Goal: Information Seeking & Learning: Learn about a topic

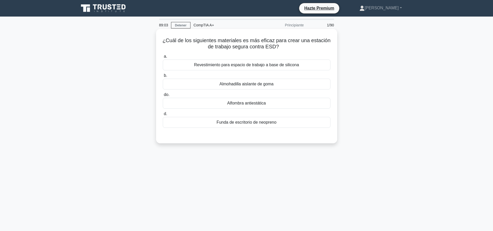
click at [267, 103] on div "Alfombra antiestática" at bounding box center [247, 103] width 168 height 11
click at [163, 96] on input "do. Alfombra antiestática" at bounding box center [163, 94] width 0 height 3
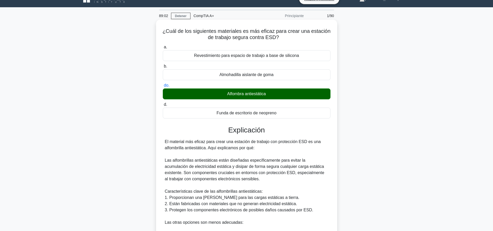
scroll to position [157, 0]
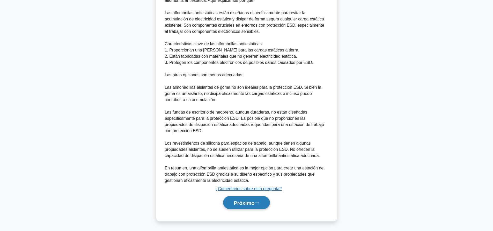
click at [259, 203] on icon at bounding box center [256, 203] width 4 height 2
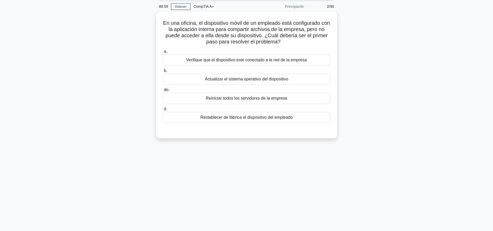
scroll to position [0, 0]
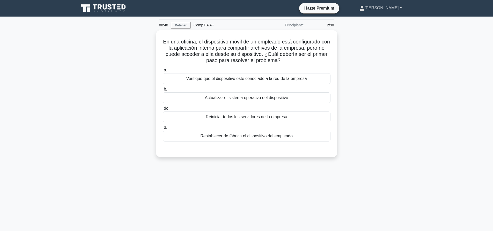
click at [404, 8] on link "[PERSON_NAME]" at bounding box center [380, 8] width 67 height 10
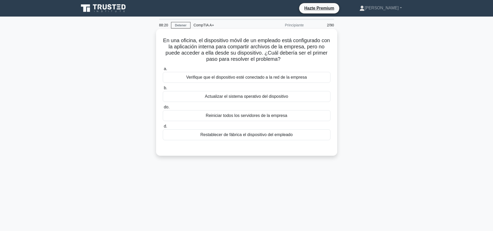
click at [303, 78] on font "Verifique que el dispositivo esté conectado a la red de la empresa" at bounding box center [246, 77] width 120 height 4
click at [163, 71] on input "a. Verifique que el dispositivo esté conectado a la red de la empresa" at bounding box center [163, 68] width 0 height 3
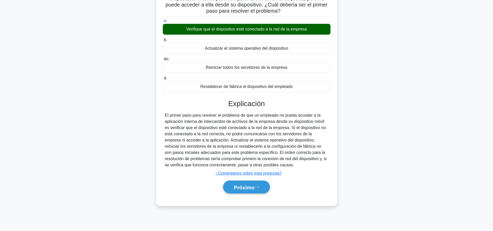
scroll to position [48, 0]
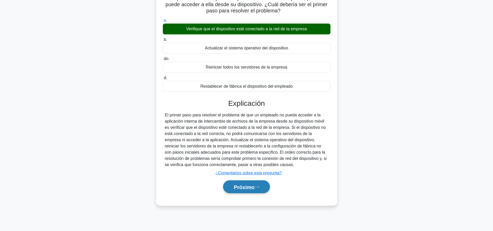
click at [259, 187] on icon at bounding box center [256, 187] width 4 height 2
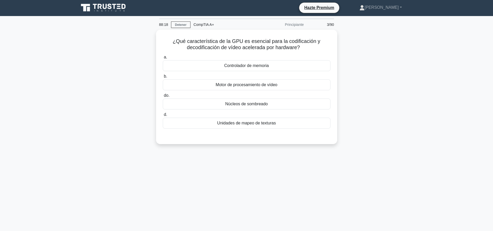
scroll to position [0, 0]
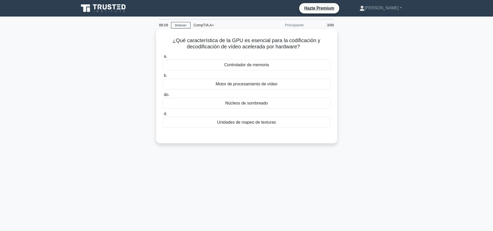
click at [268, 85] on font "Motor de procesamiento de vídeo" at bounding box center [246, 84] width 62 height 4
click at [163, 77] on input "b. Motor de procesamiento de vídeo" at bounding box center [163, 75] width 0 height 3
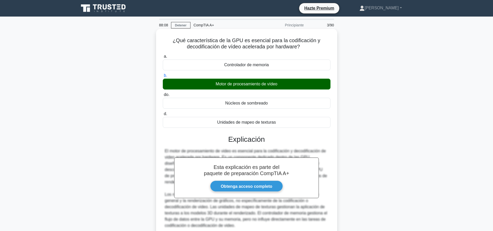
scroll to position [48, 0]
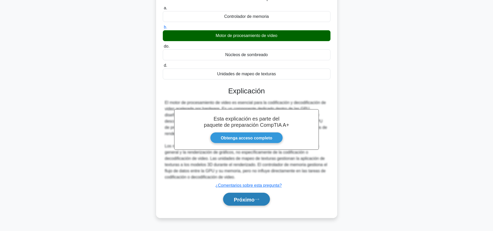
click at [253, 204] on button "Próximo" at bounding box center [246, 199] width 47 height 13
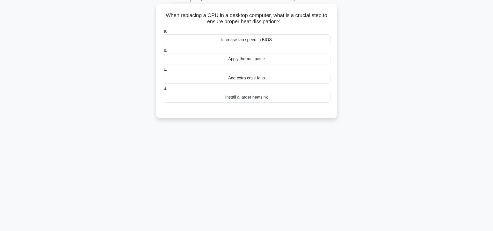
scroll to position [0, 0]
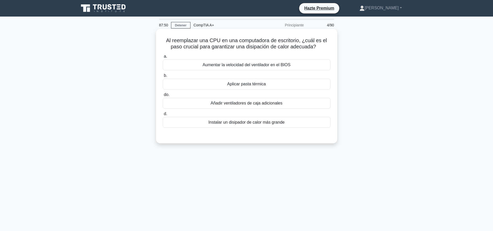
click at [254, 86] on font "Aplicar pasta térmica" at bounding box center [246, 84] width 39 height 4
click at [163, 77] on input "b. Aplicar pasta térmica" at bounding box center [163, 75] width 0 height 3
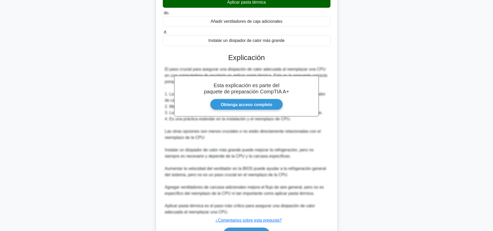
scroll to position [114, 0]
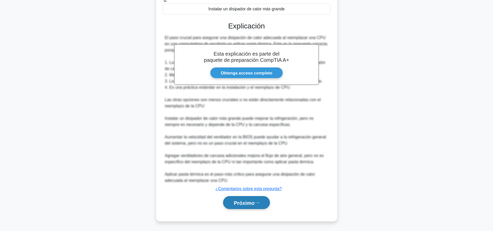
drag, startPoint x: 253, startPoint y: 209, endPoint x: 254, endPoint y: 206, distance: 3.4
click at [253, 209] on div "Próximo" at bounding box center [247, 202] width 168 height 17
click at [254, 200] on font "Próximo" at bounding box center [243, 203] width 21 height 6
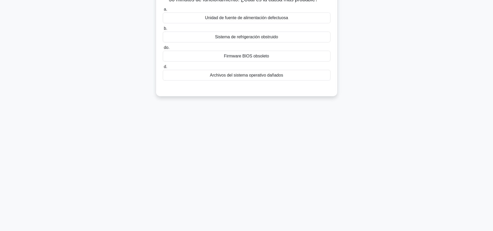
scroll to position [0, 0]
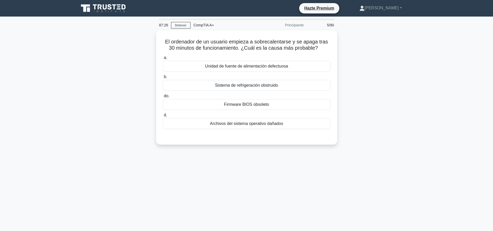
drag, startPoint x: 250, startPoint y: 85, endPoint x: 240, endPoint y: 145, distance: 60.6
click at [248, 89] on div "Sistema de refrigeración obstruido" at bounding box center [247, 85] width 168 height 11
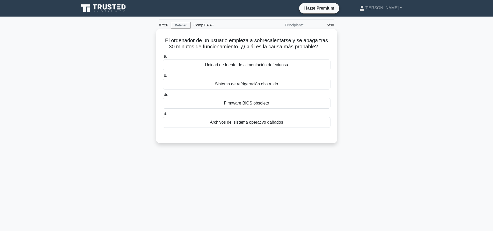
click at [257, 79] on label "b. Sistema de refrigeración obstruido" at bounding box center [247, 80] width 168 height 17
click at [163, 77] on input "b. Sistema de refrigeración obstruido" at bounding box center [163, 75] width 0 height 3
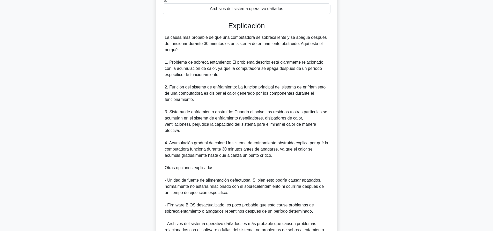
scroll to position [155, 0]
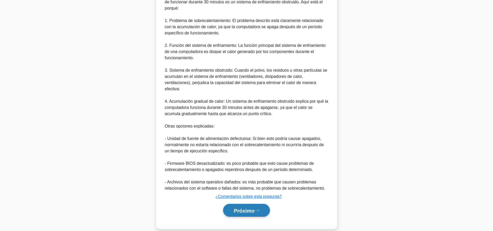
click at [243, 207] on button "Próximo" at bounding box center [246, 210] width 47 height 13
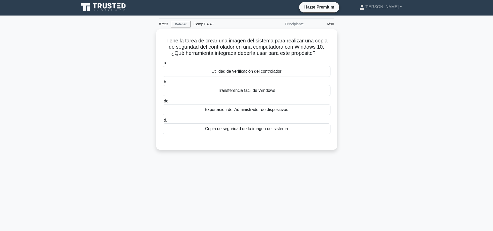
scroll to position [0, 0]
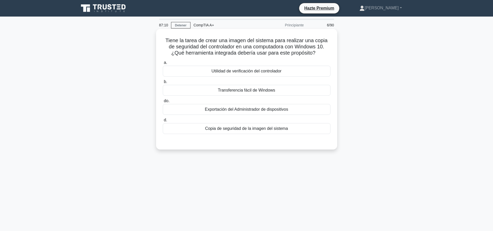
click at [265, 128] on font "Copia de seguridad de la imagen del sistema" at bounding box center [246, 128] width 83 height 4
click at [163, 122] on input "d. Copia de seguridad de la imagen del sistema" at bounding box center [163, 119] width 0 height 3
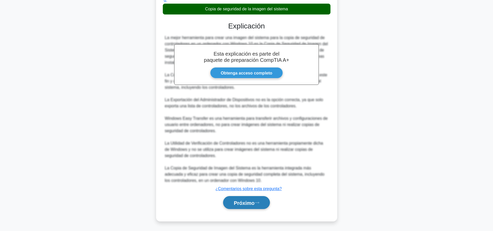
click at [238, 202] on font "Próximo" at bounding box center [243, 203] width 21 height 6
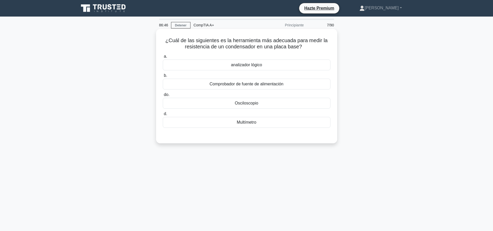
click at [250, 118] on div "Multímetro" at bounding box center [247, 122] width 168 height 11
click at [163, 116] on input "d. Multímetro" at bounding box center [163, 113] width 0 height 3
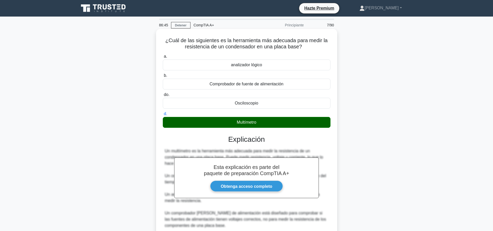
scroll to position [48, 0]
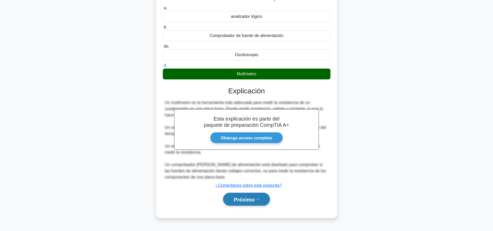
click at [245, 198] on font "Próximo" at bounding box center [243, 200] width 21 height 6
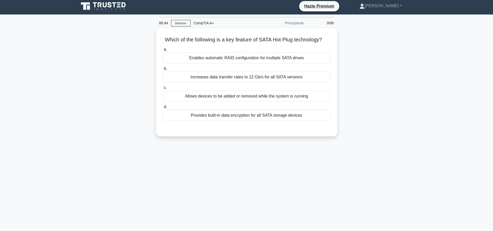
scroll to position [0, 0]
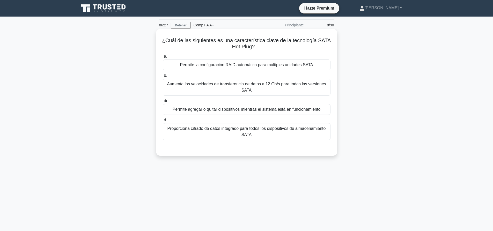
click at [277, 90] on font "Aumenta las velocidades de transferencia de datos a 12 Gb/s para todas las vers…" at bounding box center [246, 87] width 163 height 12
click at [163, 77] on input "b. Aumenta las velocidades de transferencia de datos a 12 Gb/s para todas las v…" at bounding box center [163, 75] width 0 height 3
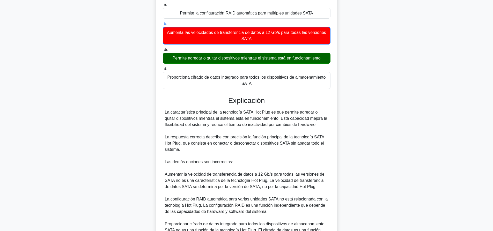
scroll to position [108, 0]
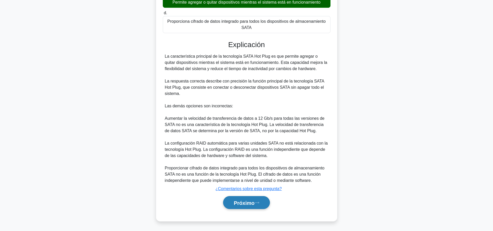
click at [261, 202] on button "Próximo" at bounding box center [246, 202] width 47 height 13
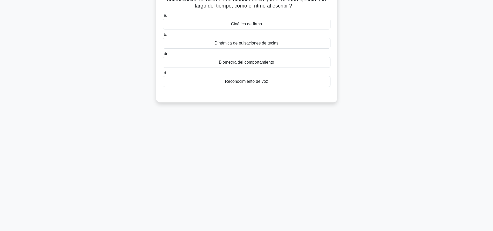
scroll to position [0, 0]
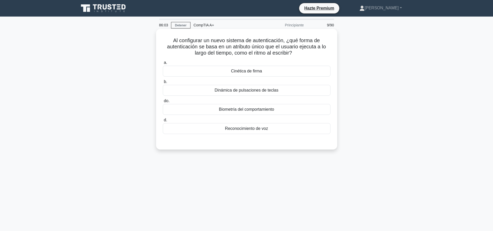
click at [256, 126] on font "Reconocimiento de voz" at bounding box center [246, 128] width 43 height 4
click at [163, 122] on input "d. Reconocimiento de voz" at bounding box center [163, 119] width 0 height 3
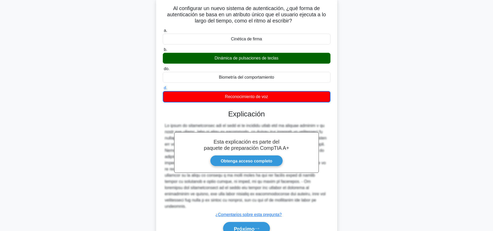
scroll to position [52, 0]
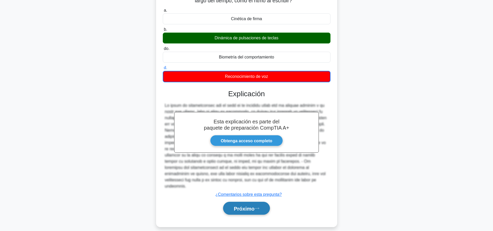
click at [252, 205] on font "Próximo" at bounding box center [243, 208] width 21 height 6
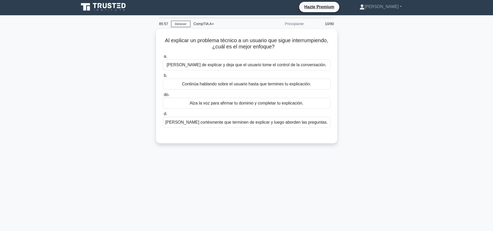
scroll to position [0, 0]
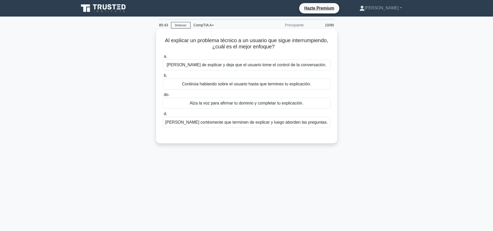
click at [216, 121] on font "Pida cortésmente que terminen de explicar y luego aborden las preguntas." at bounding box center [246, 122] width 162 height 4
click at [163, 116] on input "d. Pida cortésmente que terminen de explicar y luego aborden las preguntas." at bounding box center [163, 113] width 0 height 3
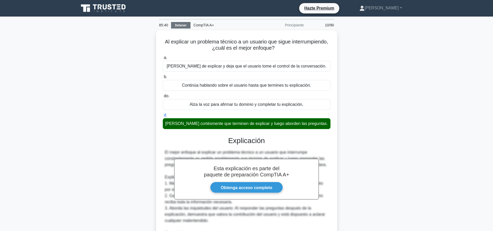
click at [183, 26] on font "Detener" at bounding box center [181, 26] width 12 height 4
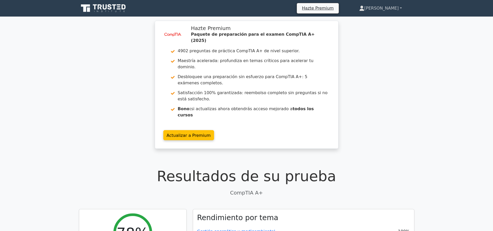
click at [392, 3] on link "[PERSON_NAME]" at bounding box center [379, 8] width 67 height 10
click at [386, 18] on link "Perfil" at bounding box center [367, 20] width 41 height 8
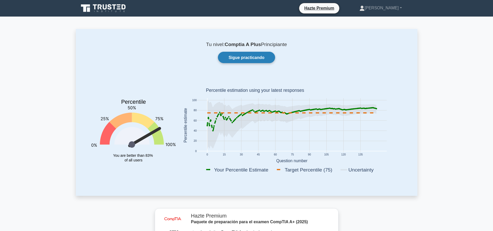
click at [254, 56] on font "Sigue practicando" at bounding box center [246, 57] width 36 height 4
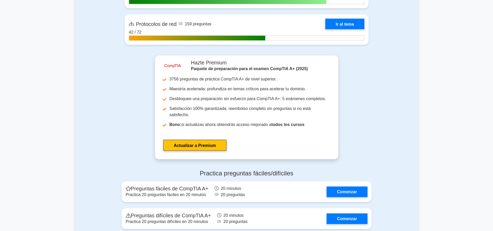
scroll to position [1319, 0]
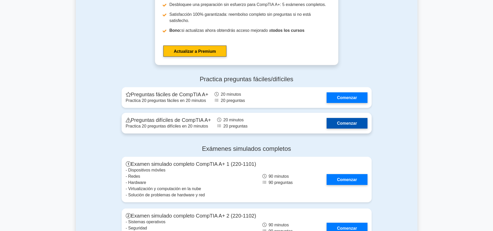
click at [331, 118] on link "Comenzar" at bounding box center [346, 123] width 41 height 11
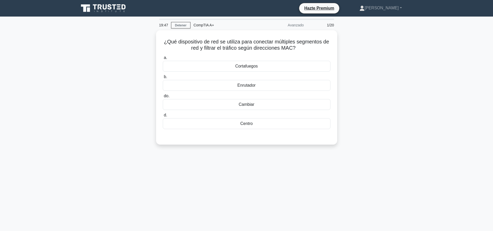
click at [391, 81] on div "¿Qué dispositivo de red se utiliza para conectar múltiples segmentos de red y f…" at bounding box center [246, 90] width 341 height 120
click at [271, 100] on div "Cambiar" at bounding box center [247, 103] width 168 height 11
click at [163, 96] on input "do. Cambiar" at bounding box center [163, 94] width 0 height 3
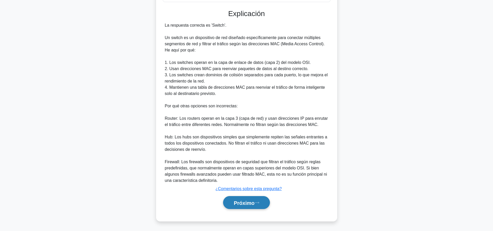
click at [259, 199] on button "Próximo" at bounding box center [246, 202] width 47 height 13
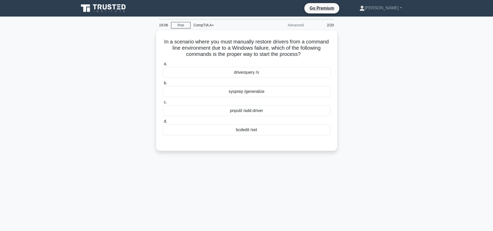
click at [368, 69] on div "In a scenario where you must manually restore drivers from a command line envir…" at bounding box center [246, 93] width 341 height 127
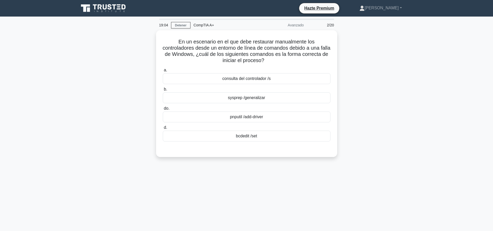
click at [372, 103] on div "En un escenario en el que debe restaurar manualmente los controladores desde un…" at bounding box center [246, 96] width 341 height 133
drag, startPoint x: 284, startPoint y: 60, endPoint x: 169, endPoint y: 35, distance: 117.7
click at [169, 35] on div "En un escenario en el que debe restaurar manualmente los controladores desde un…" at bounding box center [246, 92] width 177 height 123
copy font "En un escenario en el que debe restaurar manualmente los controladores desde un…"
click at [357, 92] on div "En un escenario en el que debe restaurar manualmente los controladores desde un…" at bounding box center [246, 96] width 341 height 133
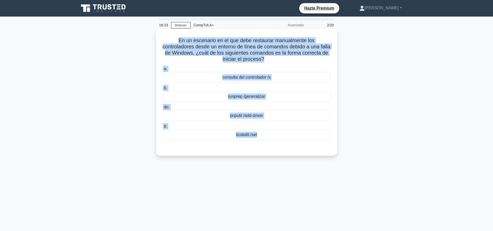
drag, startPoint x: 176, startPoint y: 40, endPoint x: 297, endPoint y: 146, distance: 160.7
click at [297, 146] on div "En un escenario en el que debe restaurar manualmente los controladores desde un…" at bounding box center [246, 92] width 177 height 123
copy div "En un escenario en el que debe restaurar manualmente los controladores desde un…"
click at [295, 114] on div "pnputil /add-driver" at bounding box center [247, 115] width 168 height 11
click at [163, 109] on input "do. pnputil /add-driver" at bounding box center [163, 106] width 0 height 3
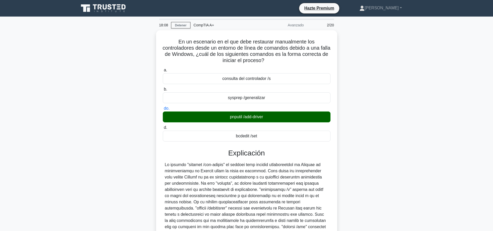
scroll to position [58, 0]
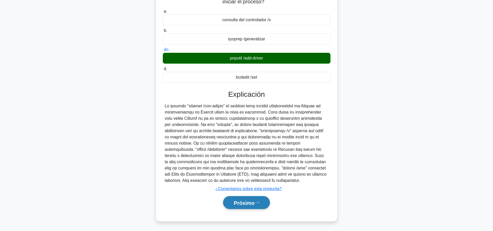
click at [262, 204] on button "Próximo" at bounding box center [246, 202] width 47 height 13
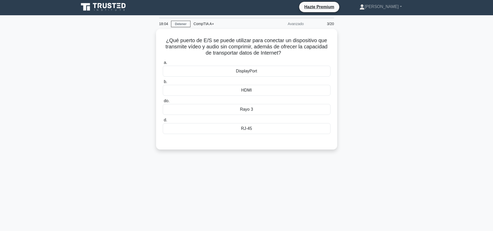
scroll to position [0, 0]
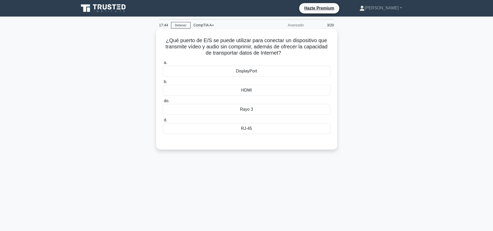
click at [247, 127] on font "RJ-45" at bounding box center [246, 128] width 11 height 4
click at [163, 122] on input "d. RJ-45" at bounding box center [163, 119] width 0 height 3
click at [272, 93] on div "HDMI" at bounding box center [247, 90] width 168 height 11
click at [163, 84] on input "b. HDMI" at bounding box center [163, 81] width 0 height 3
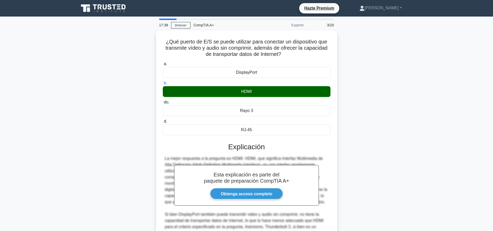
drag, startPoint x: 418, startPoint y: 93, endPoint x: 414, endPoint y: 93, distance: 3.9
click at [418, 93] on main "17:38 Detener CompTIA A+ Experto 3/20 ¿Qué puerto de E/S se puede utilizar para…" at bounding box center [246, 162] width 493 height 290
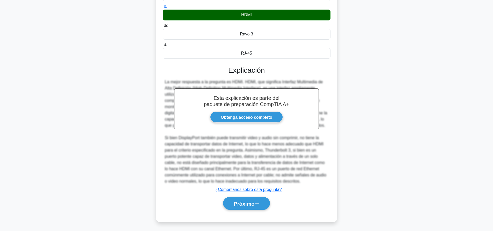
scroll to position [77, 0]
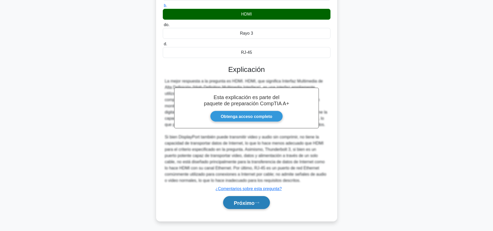
click at [267, 202] on button "Próximo" at bounding box center [246, 202] width 47 height 13
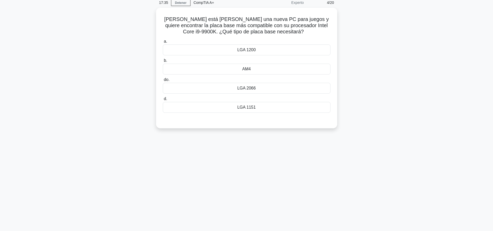
scroll to position [0, 0]
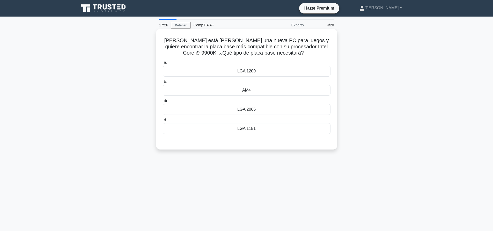
click at [253, 111] on font "LGA 2066" at bounding box center [246, 109] width 18 height 4
click at [163, 103] on input "do. LGA 2066" at bounding box center [163, 100] width 0 height 3
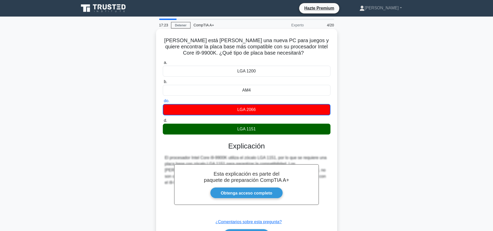
scroll to position [48, 0]
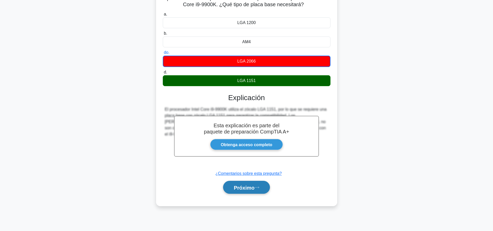
click at [257, 189] on button "Próximo" at bounding box center [246, 187] width 47 height 13
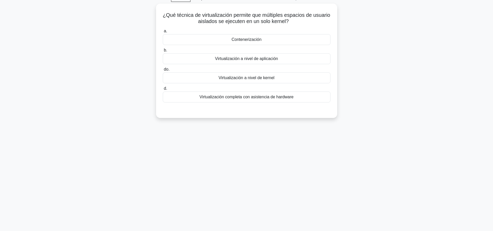
scroll to position [0, 0]
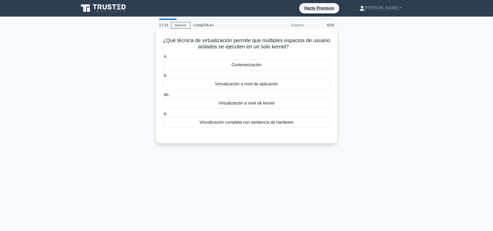
click at [268, 101] on font "Virtualización a nivel de kernel" at bounding box center [246, 103] width 56 height 4
click at [163, 96] on input "do. Virtualización a nivel de kernel" at bounding box center [163, 94] width 0 height 3
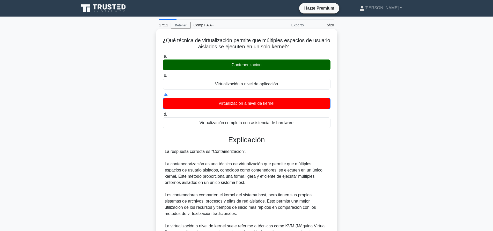
scroll to position [102, 0]
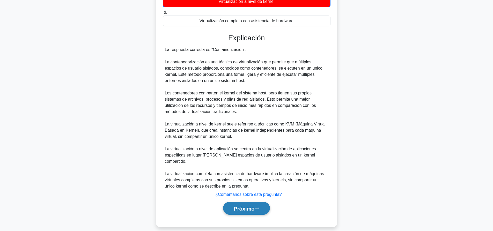
click at [259, 202] on button "Próximo" at bounding box center [246, 208] width 47 height 13
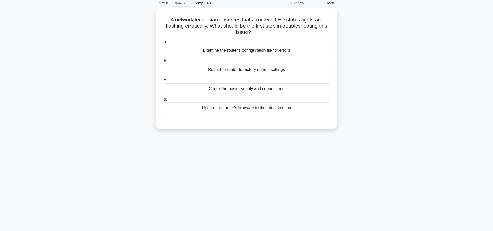
scroll to position [0, 0]
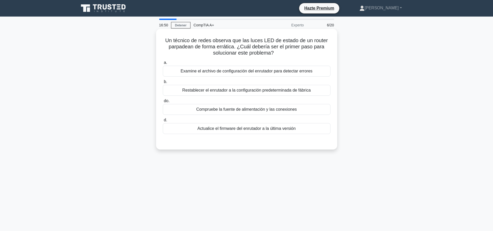
click at [259, 70] on font "Examine el archivo de configuración del enrutador para detectar errores" at bounding box center [246, 71] width 132 height 4
click at [163, 64] on input "a. Examine el archivo de configuración del enrutador para detectar errores" at bounding box center [163, 62] width 0 height 3
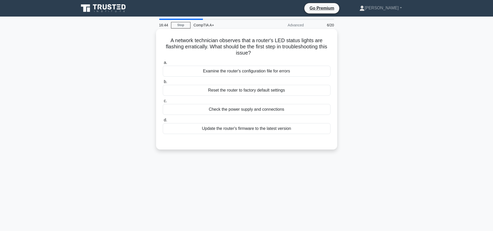
click at [271, 108] on div "Check the power supply and connections" at bounding box center [247, 109] width 168 height 11
click at [163, 103] on input "c. Check the power supply and connections" at bounding box center [163, 100] width 0 height 3
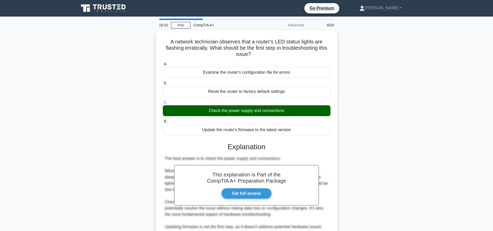
click at [389, 122] on div "A network technician observes that a router's LED status lights are flashing er…" at bounding box center [246, 176] width 341 height 292
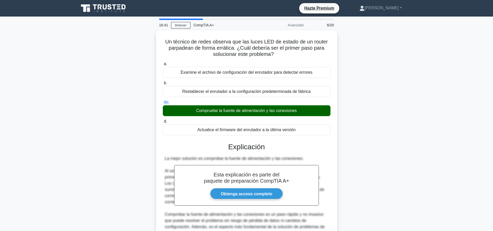
scroll to position [126, 0]
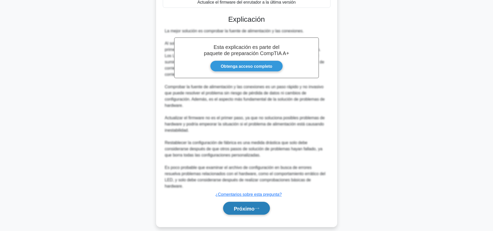
click at [254, 206] on font "Próximo" at bounding box center [243, 209] width 21 height 6
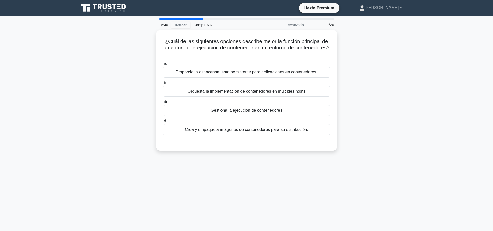
scroll to position [0, 0]
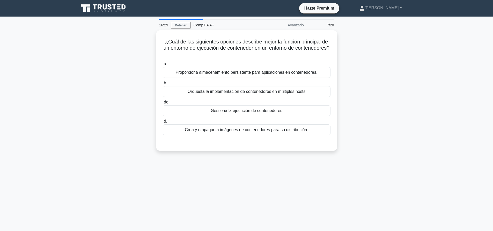
drag, startPoint x: 304, startPoint y: 71, endPoint x: 391, endPoint y: 82, distance: 87.3
click at [391, 82] on div "¿Cuál de las siguientes opciones describe mejor la función principal de un ento…" at bounding box center [246, 93] width 341 height 127
click at [395, 87] on div "¿Cuál de las siguientes opciones describe mejor la función principal de un ento…" at bounding box center [246, 93] width 341 height 127
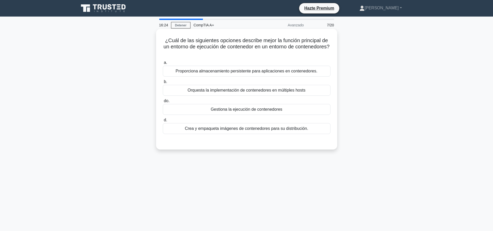
click at [272, 112] on font "Gestiona la ejecución de contenedores" at bounding box center [246, 109] width 72 height 6
click at [163, 103] on input "do. Gestiona la ejecución de contenedores" at bounding box center [163, 100] width 0 height 3
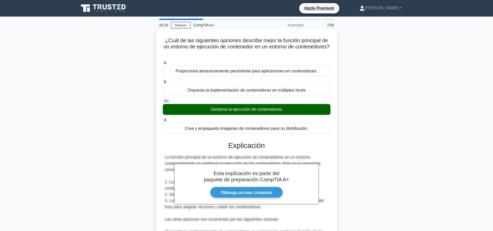
scroll to position [114, 0]
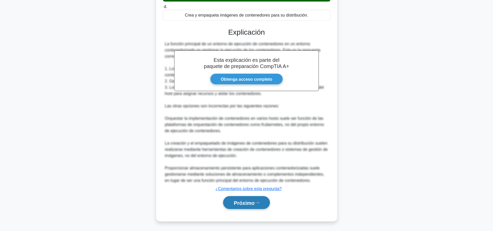
click at [258, 202] on icon at bounding box center [256, 202] width 5 height 3
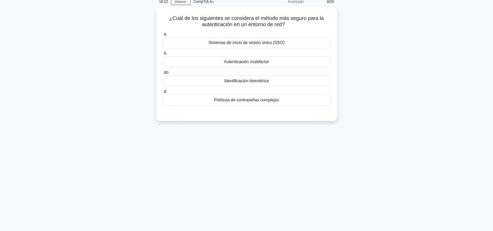
scroll to position [0, 0]
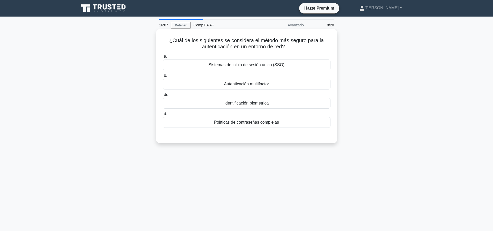
click at [269, 83] on font "Autenticación multifactor" at bounding box center [246, 84] width 45 height 4
click at [163, 77] on input "b. Autenticación multifactor" at bounding box center [163, 75] width 0 height 3
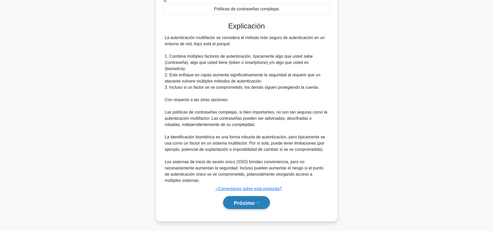
click at [258, 201] on icon at bounding box center [256, 202] width 5 height 3
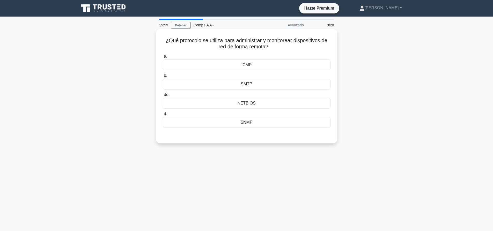
click at [247, 63] on font "ICMP" at bounding box center [246, 65] width 10 height 4
click at [163, 58] on input "a. ICMP" at bounding box center [163, 56] width 0 height 3
click at [256, 121] on div "SNMP" at bounding box center [247, 122] width 168 height 11
click at [163, 116] on input "d. SNMP" at bounding box center [163, 113] width 0 height 3
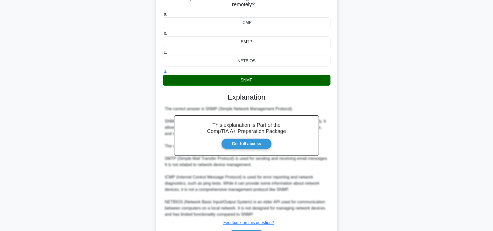
scroll to position [76, 0]
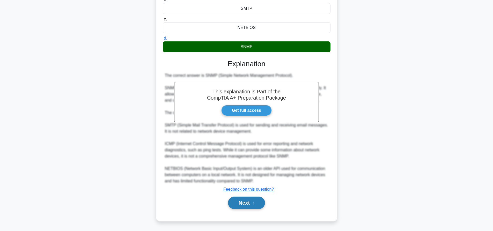
click at [254, 201] on button "Next" at bounding box center [246, 203] width 37 height 12
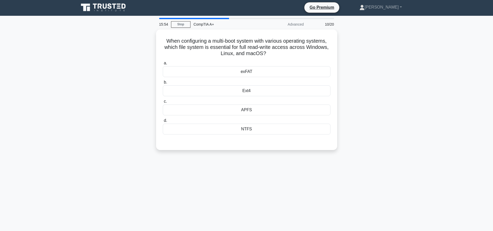
scroll to position [0, 0]
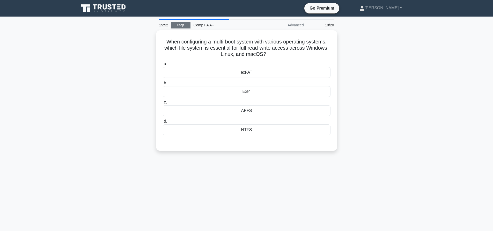
click at [179, 28] on link "Stop" at bounding box center [180, 25] width 19 height 6
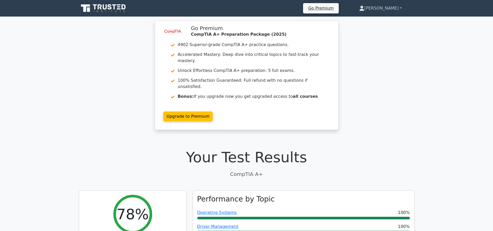
click at [391, 5] on link "[PERSON_NAME]" at bounding box center [379, 8] width 67 height 10
click at [383, 21] on link "Profile" at bounding box center [367, 20] width 41 height 8
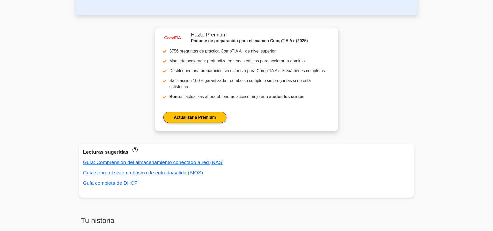
scroll to position [182, 0]
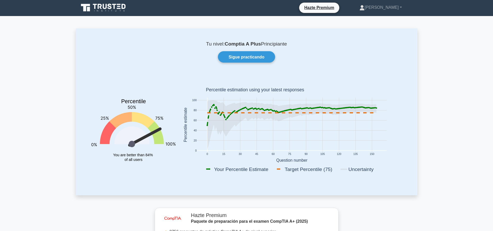
scroll to position [0, 0]
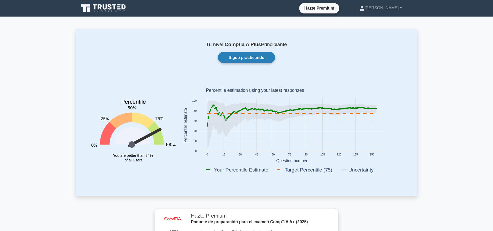
click at [256, 53] on link "Sigue practicando" at bounding box center [246, 57] width 57 height 11
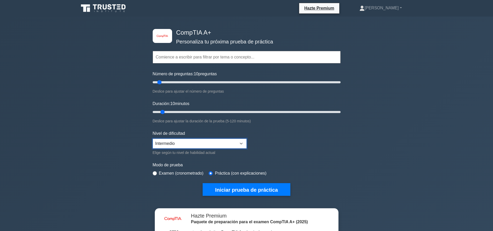
click at [176, 143] on select "Principiante Intermedio Experto" at bounding box center [200, 144] width 94 height 10
select select "expert"
click at [153, 139] on select "Principiante Intermedio Experto" at bounding box center [200, 144] width 94 height 10
click at [219, 61] on input "text" at bounding box center [247, 57] width 188 height 12
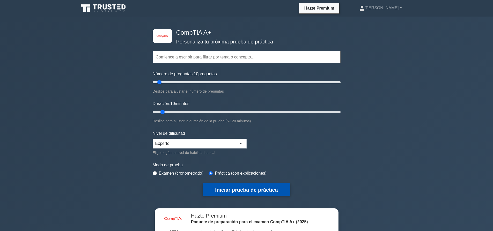
click at [248, 190] on font "Iniciar prueba de práctica" at bounding box center [246, 190] width 63 height 6
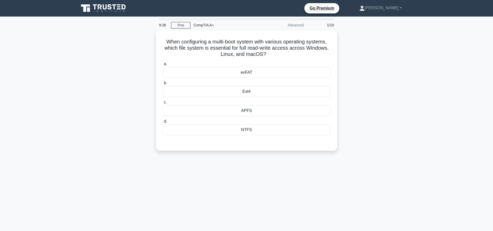
click at [448, 56] on main "9:36 Stop CompTIA A+ Advanced 1/10 When configuring a multi-boot system with va…" at bounding box center [246, 148] width 493 height 263
click at [431, 102] on main "8:49 Detener CompTIA A+ Avanzado 1/10 Al configurar un sistema de arranque múlt…" at bounding box center [246, 148] width 493 height 263
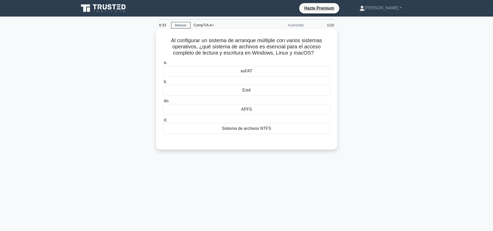
click at [232, 86] on div "Ext4" at bounding box center [247, 90] width 168 height 11
click at [163, 84] on input "b. Ext4" at bounding box center [163, 81] width 0 height 3
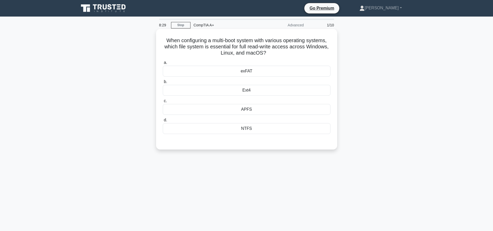
click at [247, 73] on div "exFAT" at bounding box center [247, 71] width 168 height 11
click at [163, 64] on input "a. exFAT" at bounding box center [163, 62] width 0 height 3
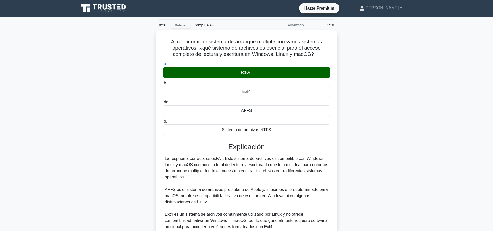
click at [372, 108] on div "Al configurar un sistema de arranque múltiple con varios sistemas operativos, ¿…" at bounding box center [246, 170] width 341 height 281
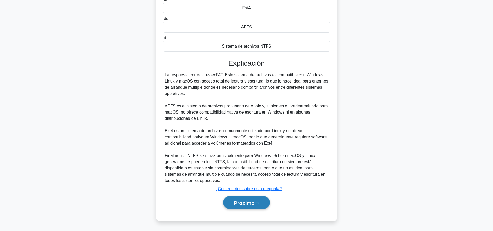
click at [259, 207] on button "Próximo" at bounding box center [246, 202] width 47 height 13
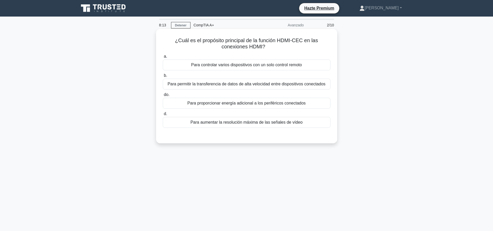
click at [315, 84] on font "Para permitir la transferencia de datos de alta velocidad entre dispositivos co…" at bounding box center [246, 84] width 158 height 4
click at [163, 77] on input "b. Para permitir la transferencia de datos de alta velocidad entre dispositivos…" at bounding box center [163, 75] width 0 height 3
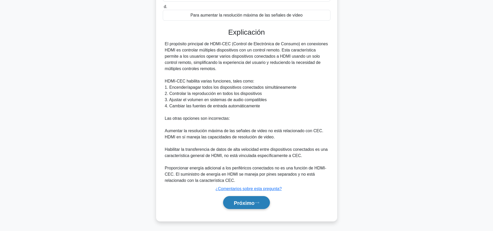
click at [262, 203] on button "Próximo" at bounding box center [246, 202] width 47 height 13
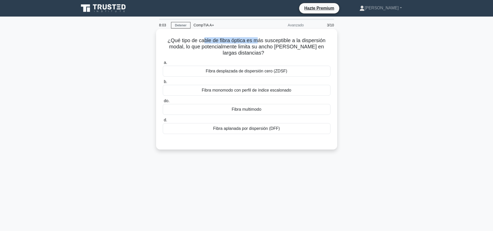
drag, startPoint x: 202, startPoint y: 42, endPoint x: 261, endPoint y: 43, distance: 59.2
click at [260, 43] on font "¿Qué tipo de cable de fibra óptica es más susceptible a la dispersión modal, lo…" at bounding box center [246, 46] width 158 height 18
click at [281, 46] on font "¿Qué tipo de cable de fibra óptica es más susceptible a la dispersión modal, lo…" at bounding box center [246, 46] width 158 height 18
click at [237, 134] on div "a. Fibra desplazada de dispersión cero (ZDSF) b. Fibra monomodo con perfil de í…" at bounding box center [247, 96] width 174 height 77
click at [244, 130] on font "Fibra aplanada por dispersión (DFF)" at bounding box center [246, 128] width 67 height 4
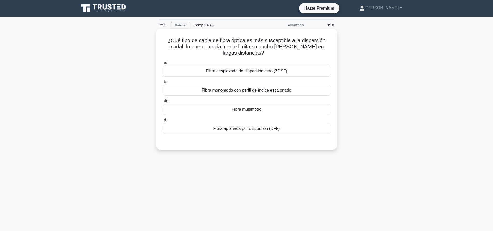
click at [163, 122] on input "d. Fibra aplanada por dispersión (DFF)" at bounding box center [163, 119] width 0 height 3
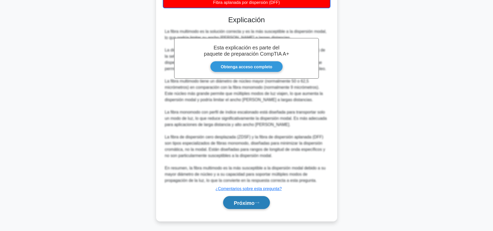
click at [251, 208] on button "Próximo" at bounding box center [246, 202] width 47 height 13
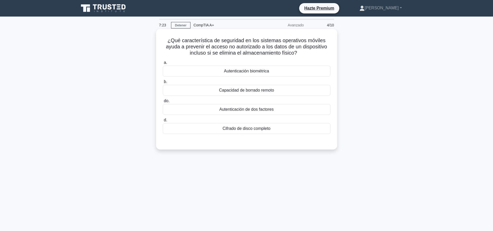
click at [245, 127] on font "Cifrado de disco completo" at bounding box center [246, 128] width 48 height 4
click at [163, 122] on input "d. Cifrado de disco completo" at bounding box center [163, 119] width 0 height 3
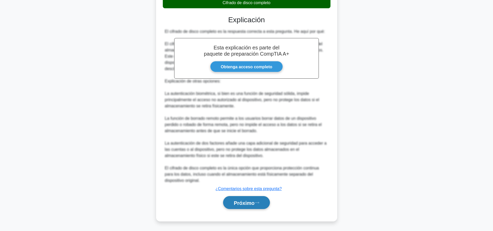
click at [240, 199] on button "Próximo" at bounding box center [246, 202] width 47 height 13
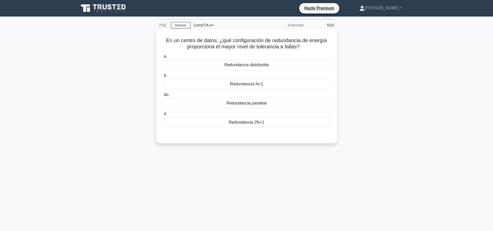
click at [260, 86] on font "Redundancia N+1" at bounding box center [246, 84] width 33 height 4
click at [163, 77] on input "b. Redundancia N+1" at bounding box center [163, 75] width 0 height 3
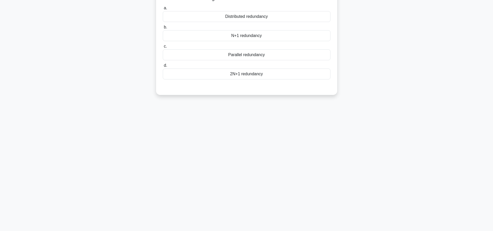
click at [258, 71] on div "2N+1 redundancy" at bounding box center [247, 74] width 168 height 11
click at [163, 67] on input "d. 2N+1 redundancy" at bounding box center [163, 65] width 0 height 3
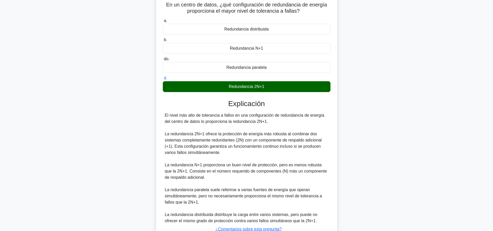
scroll to position [77, 0]
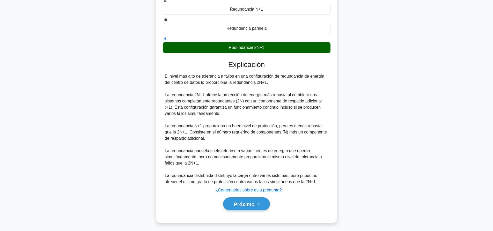
drag, startPoint x: 395, startPoint y: 85, endPoint x: 378, endPoint y: 90, distance: 17.3
click at [395, 85] on div "En un centro de datos, ¿qué configuración de redundancia de energía proporciona…" at bounding box center [246, 91] width 341 height 275
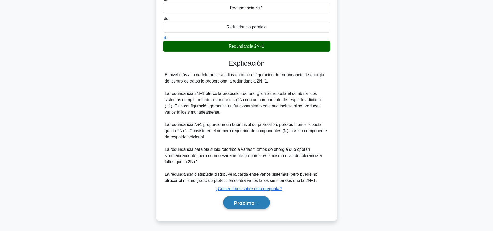
click at [266, 203] on button "Próximo" at bounding box center [246, 202] width 47 height 13
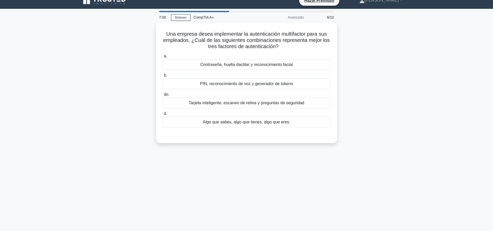
scroll to position [0, 0]
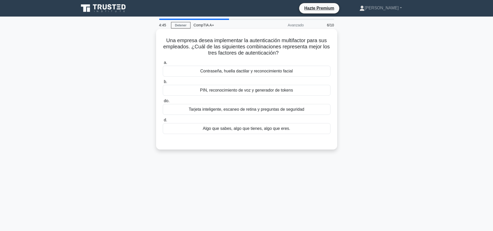
click at [236, 92] on font "PIN, reconocimiento de voz y generador de tokens" at bounding box center [246, 90] width 93 height 4
click at [163, 84] on input "b. PIN, reconocimiento de voz y generador de tokens" at bounding box center [163, 81] width 0 height 3
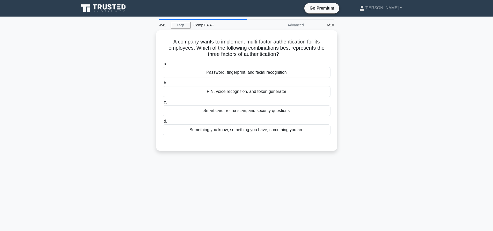
click at [411, 127] on div "A company wants to implement multi-factor authentication for its employees. Whi…" at bounding box center [246, 93] width 341 height 127
click at [412, 98] on div "Una empresa desea implementar la autenticación multifactor para sus empleados. …" at bounding box center [246, 93] width 341 height 127
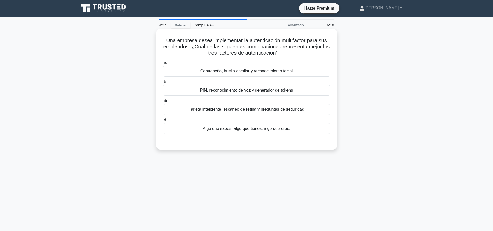
click at [284, 130] on font "Algo que sabes, algo que tienes, algo que eres." at bounding box center [245, 128] width 87 height 4
click at [163, 122] on input "d. Algo que sabes, algo que tienes, algo que eres." at bounding box center [163, 119] width 0 height 3
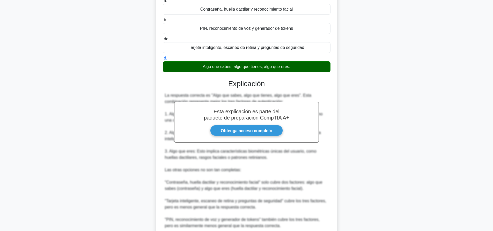
scroll to position [126, 0]
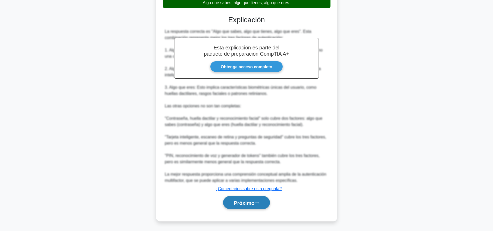
click at [240, 206] on button "Próximo" at bounding box center [246, 202] width 47 height 13
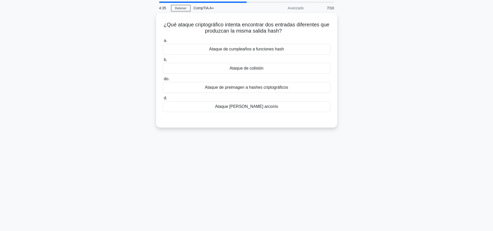
scroll to position [0, 0]
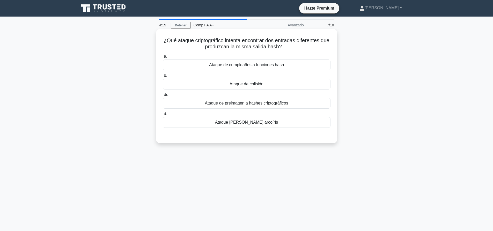
drag, startPoint x: 292, startPoint y: 45, endPoint x: 160, endPoint y: 33, distance: 132.9
click at [160, 33] on div "¿Qué ataque criptográfico intenta encontrar dos entradas diferentes que produzc…" at bounding box center [246, 86] width 177 height 110
copy font "¿Qué ataque criptográfico intenta encontrar dos entradas diferentes que produzc…"
click at [268, 79] on div "Ataque de colisión" at bounding box center [247, 84] width 168 height 11
click at [163, 77] on input "b. Ataque de colisión" at bounding box center [163, 75] width 0 height 3
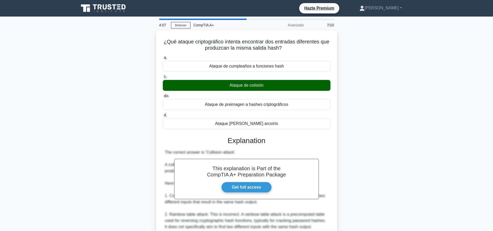
click at [375, 66] on div "¿Qué ataque criptográfico intenta encontrar dos entradas diferentes que produzc…" at bounding box center [246, 191] width 341 height 323
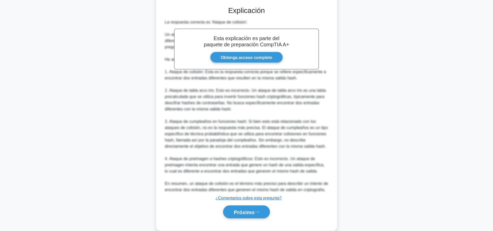
scroll to position [129, 0]
click at [248, 220] on div "Próximo" at bounding box center [247, 211] width 168 height 17
click at [254, 214] on font "Próximo" at bounding box center [243, 212] width 21 height 6
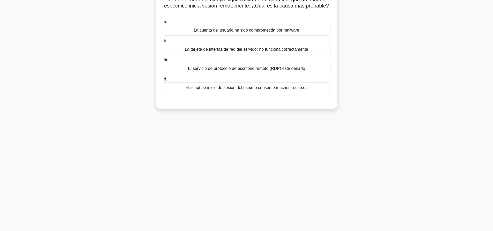
scroll to position [0, 0]
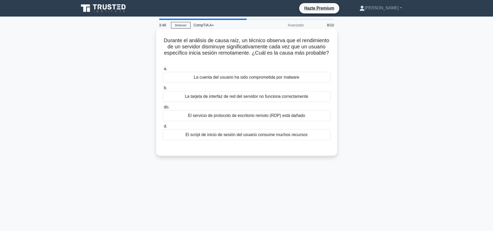
click at [220, 132] on font "El script de inicio de sesión del usuario consume muchos recursos" at bounding box center [246, 134] width 122 height 4
click at [163, 128] on input "d. El script de inicio de sesión del usuario consume muchos recursos" at bounding box center [163, 126] width 0 height 3
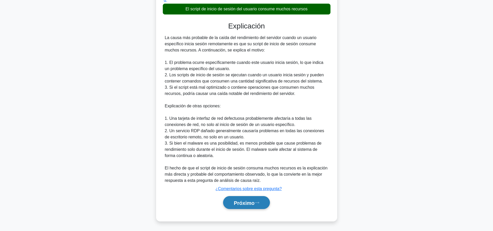
click at [255, 199] on button "Próximo" at bounding box center [246, 202] width 47 height 13
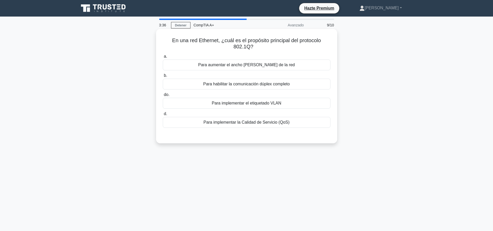
click at [221, 124] on font "Para implementar la Calidad de Servicio (QoS)" at bounding box center [246, 122] width 86 height 4
click at [163, 116] on input "d. Para implementar la Calidad de Servicio (QoS)" at bounding box center [163, 113] width 0 height 3
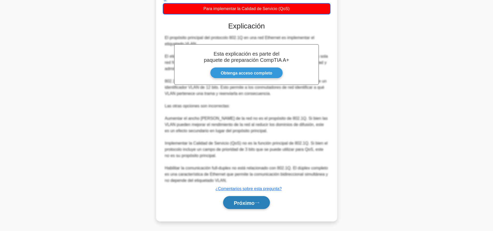
click at [259, 203] on icon at bounding box center [256, 202] width 5 height 3
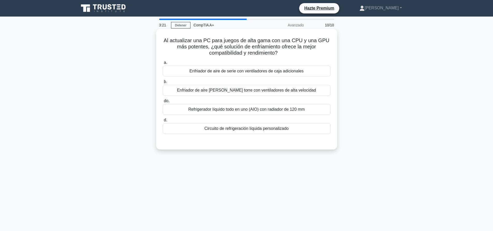
click at [243, 111] on font "Refrigerador líquido todo en uno (AIO) con radiador de 120 mm" at bounding box center [246, 109] width 116 height 4
click at [163, 103] on input "do. Refrigerador líquido todo en uno (AIO) con radiador de 120 mm" at bounding box center [163, 100] width 0 height 3
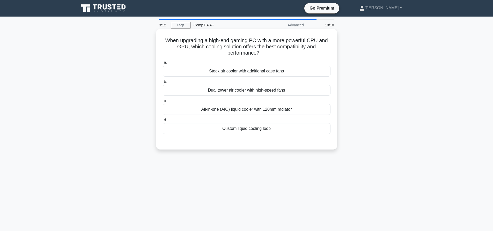
click at [275, 133] on div "Custom liquid cooling loop" at bounding box center [247, 128] width 168 height 11
click at [163, 122] on input "d. Custom liquid cooling loop" at bounding box center [163, 119] width 0 height 3
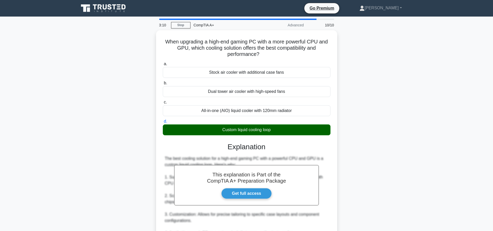
click at [400, 120] on div "When upgrading a high-end gaming PC with a more powerful CPU and GPU, which coo…" at bounding box center [246, 188] width 341 height 317
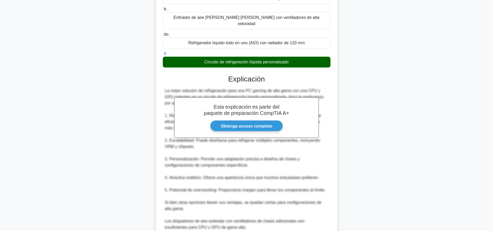
scroll to position [157, 0]
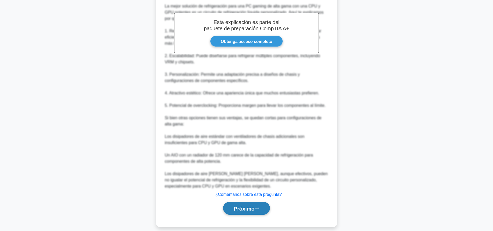
click at [253, 202] on button "Próximo" at bounding box center [246, 208] width 47 height 13
click at [253, 206] on font "Próximo" at bounding box center [243, 209] width 21 height 6
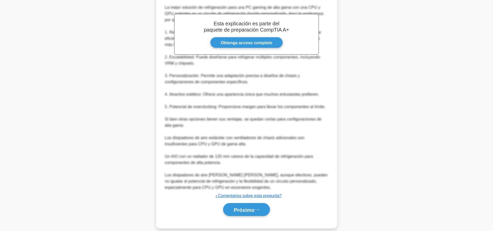
scroll to position [48, 0]
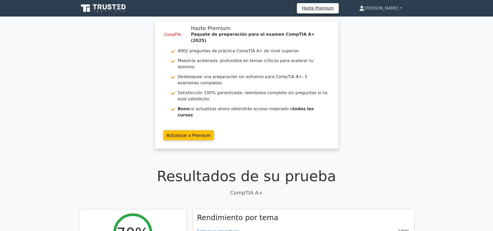
click at [401, 11] on link "[PERSON_NAME]" at bounding box center [379, 8] width 67 height 10
click at [388, 17] on link "Perfil" at bounding box center [367, 20] width 41 height 8
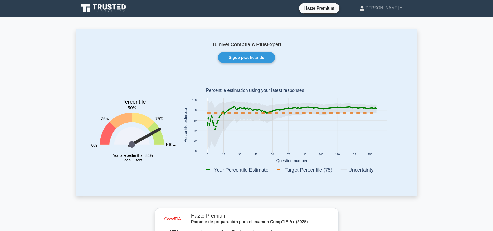
drag, startPoint x: 281, startPoint y: 44, endPoint x: 216, endPoint y: 38, distance: 65.2
click at [215, 38] on div "Tu nivel: Comptia A Plus Expert Sigue practicando Percentile You are better tha…" at bounding box center [246, 112] width 341 height 167
click at [273, 37] on div "Tu nivel: Comptia A Plus Expert Sigue practicando Percentile You are better tha…" at bounding box center [246, 112] width 341 height 167
click at [274, 46] on font "Expert" at bounding box center [274, 44] width 14 height 5
drag, startPoint x: 215, startPoint y: 129, endPoint x: 217, endPoint y: 123, distance: 6.1
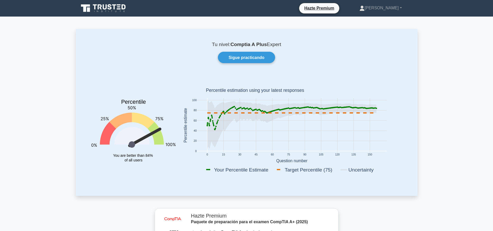
click at [217, 123] on g at bounding box center [291, 118] width 170 height 24
drag, startPoint x: 213, startPoint y: 174, endPoint x: 262, endPoint y: 170, distance: 49.0
click at [222, 174] on rect at bounding box center [292, 170] width 174 height 10
click at [315, 169] on rect at bounding box center [306, 169] width 63 height 7
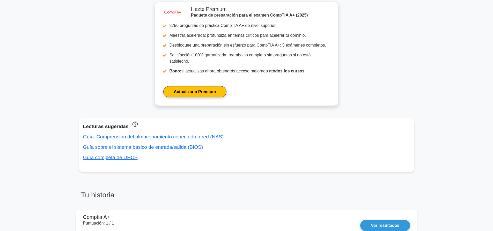
scroll to position [207, 0]
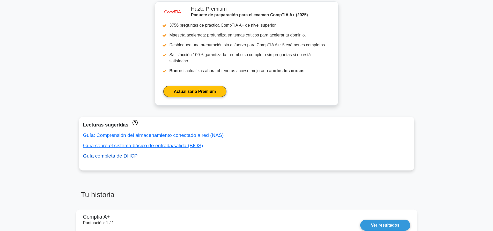
click at [119, 153] on font "Guía completa de DHCP" at bounding box center [110, 155] width 55 height 5
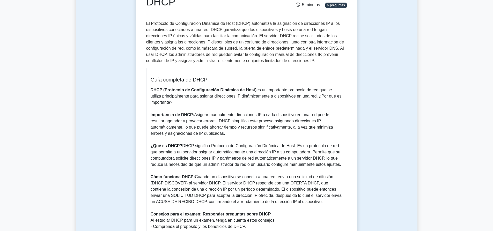
scroll to position [78, 0]
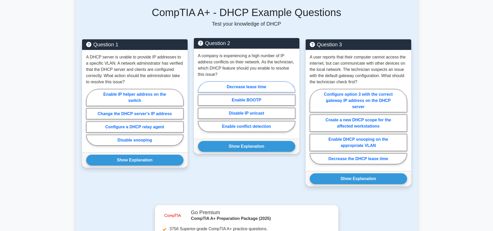
scroll to position [336, 0]
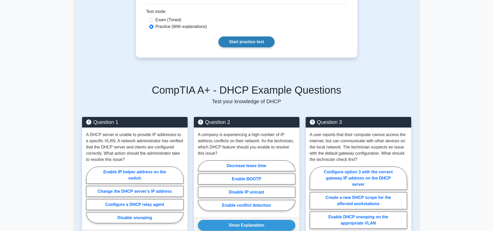
click at [246, 36] on link "Start practice test" at bounding box center [246, 41] width 56 height 11
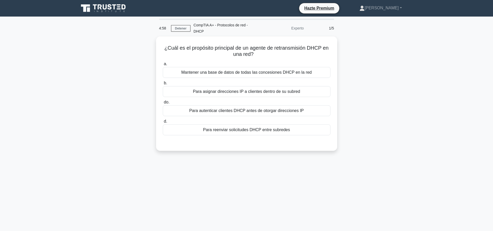
click at [430, 78] on main "4:58 Detener CompTIA A+ - Protocolos de red - DHCP Experto 1/5 ¿Cuál es el prop…" at bounding box center [246, 148] width 493 height 263
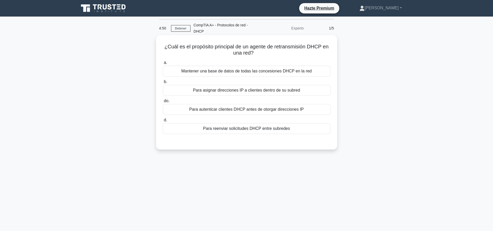
click at [296, 90] on font "Para asignar direcciones IP a clientes dentro de su subred" at bounding box center [246, 90] width 107 height 4
click at [163, 84] on input "b. Para asignar direcciones IP a clientes dentro de su subred" at bounding box center [163, 81] width 0 height 3
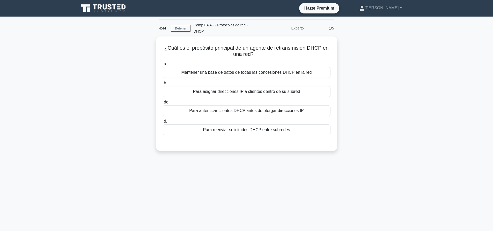
click at [412, 107] on div "¿Cuál es el propósito principal de un agente de retransmisión DHCP en una red? …" at bounding box center [246, 96] width 341 height 120
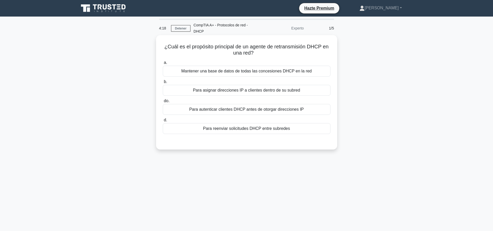
click at [280, 111] on font "Para autenticar clientes DHCP antes de otorgar direcciones IP" at bounding box center [246, 109] width 115 height 4
click at [163, 103] on input "do. Para autenticar clientes DHCP antes de otorgar direcciones IP" at bounding box center [163, 100] width 0 height 3
